Goal: Task Accomplishment & Management: Manage account settings

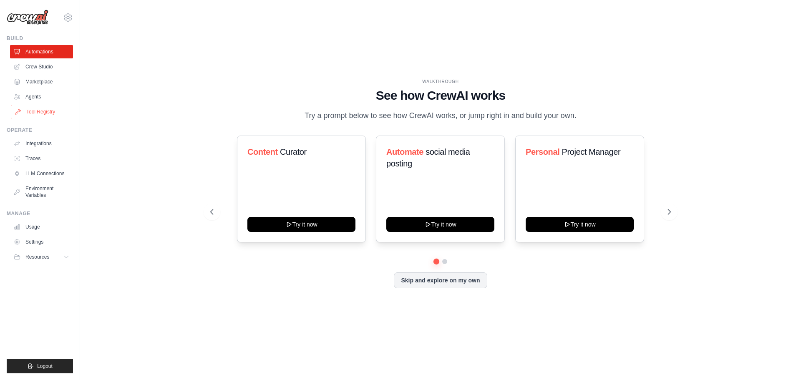
click at [42, 114] on link "Tool Registry" at bounding box center [42, 111] width 63 height 13
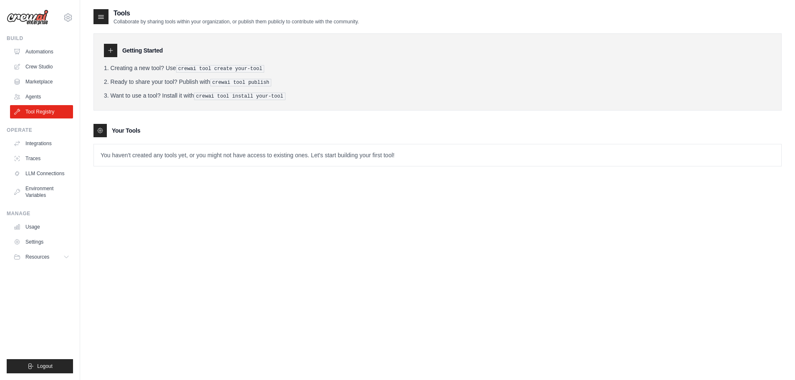
click at [116, 152] on p "You haven't created any tools yet, or you might not have access to existing one…" at bounding box center [437, 155] width 687 height 22
click at [51, 98] on link "Agents" at bounding box center [42, 96] width 63 height 13
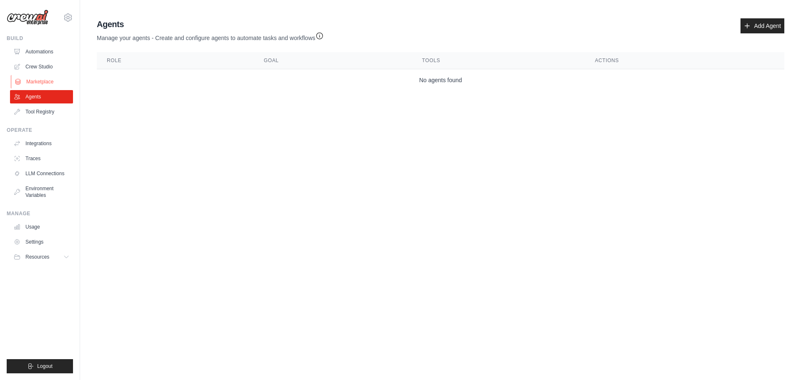
click at [27, 78] on link "Marketplace" at bounding box center [42, 81] width 63 height 13
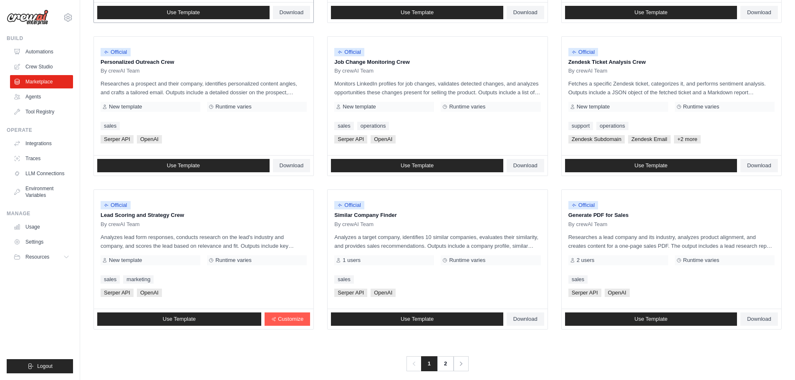
scroll to position [393, 0]
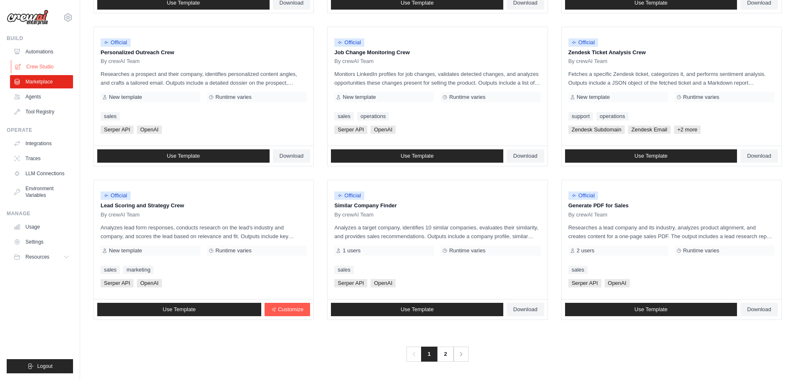
click at [49, 68] on link "Crew Studio" at bounding box center [42, 66] width 63 height 13
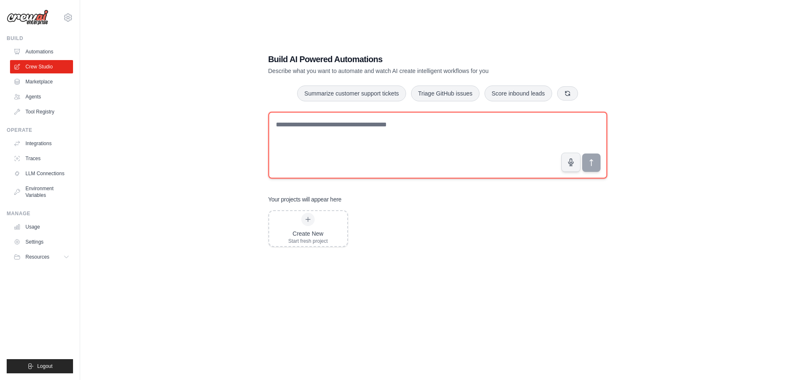
click at [356, 130] on textarea at bounding box center [437, 145] width 339 height 67
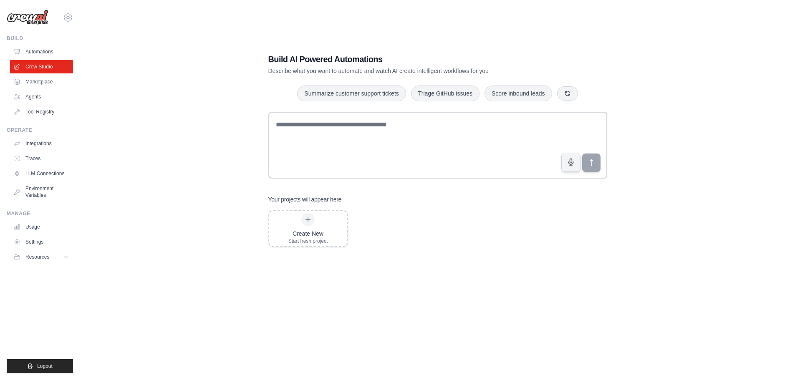
click at [233, 95] on div "Build AI Powered Automations Describe what you want to automate and watch AI cr…" at bounding box center [437, 198] width 688 height 380
click at [28, 228] on link "Usage" at bounding box center [42, 226] width 63 height 13
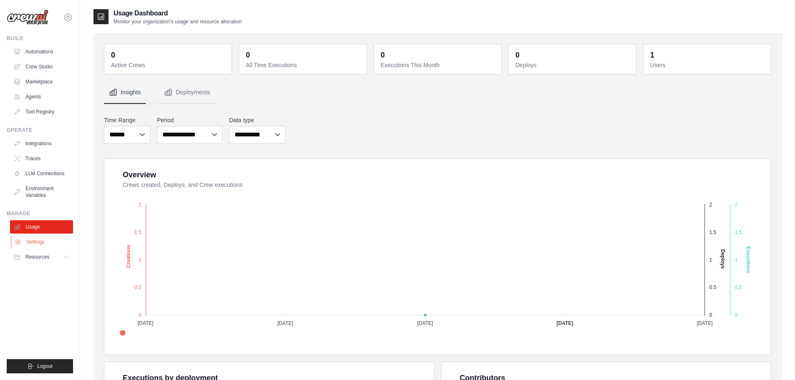
click at [36, 240] on link "Settings" at bounding box center [42, 241] width 63 height 13
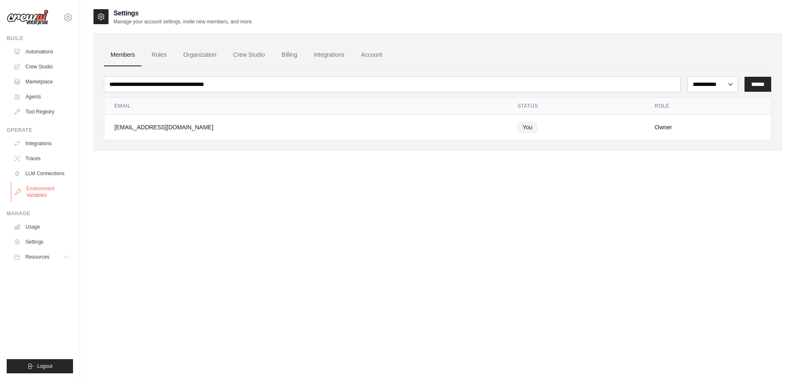
click at [40, 195] on link "Environment Variables" at bounding box center [42, 192] width 63 height 20
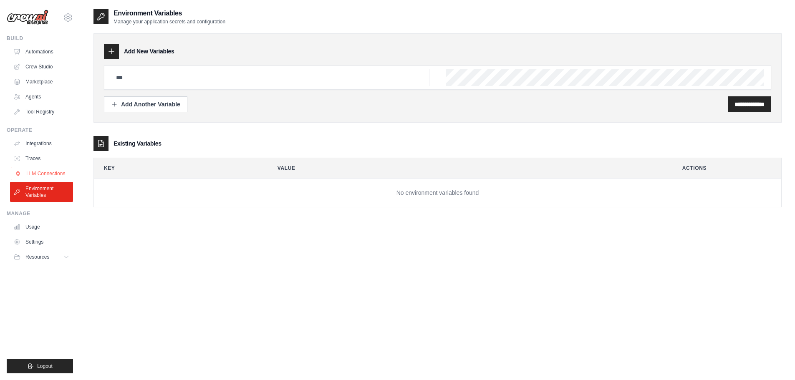
click at [46, 175] on link "LLM Connections" at bounding box center [42, 173] width 63 height 13
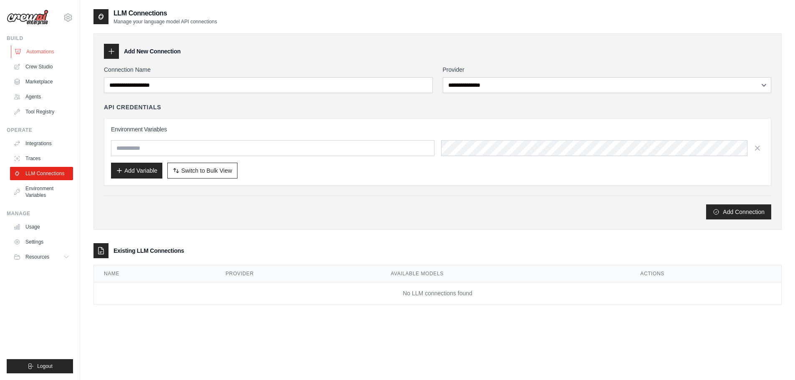
click at [49, 50] on link "Automations" at bounding box center [42, 51] width 63 height 13
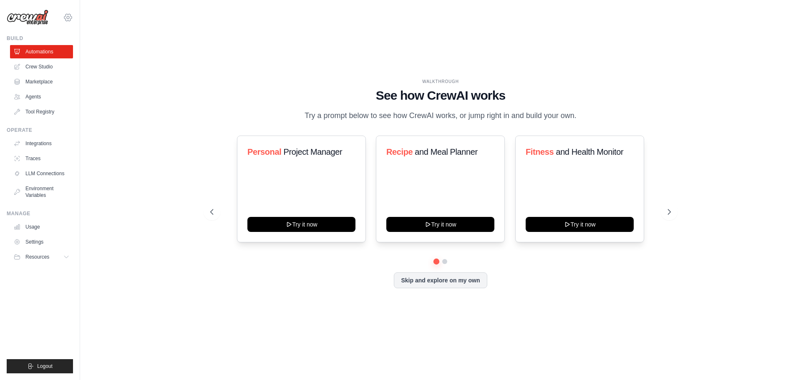
click at [67, 20] on icon at bounding box center [68, 17] width 8 height 7
click at [59, 60] on link "Settings" at bounding box center [67, 58] width 73 height 15
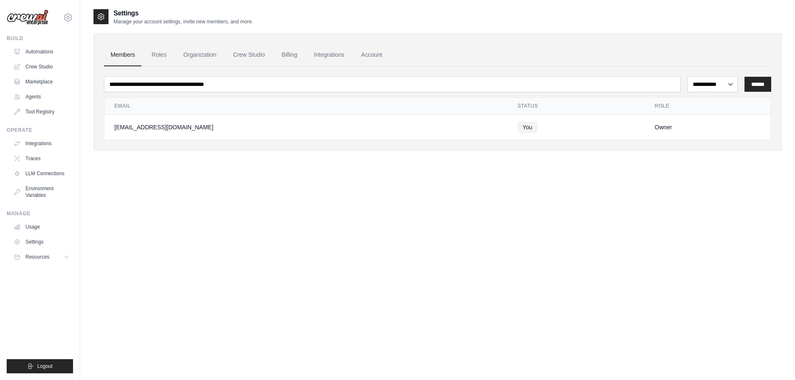
click at [426, 22] on div "Settings Manage your account settings, invite new members, and more." at bounding box center [437, 16] width 688 height 17
